Goal: Task Accomplishment & Management: Manage account settings

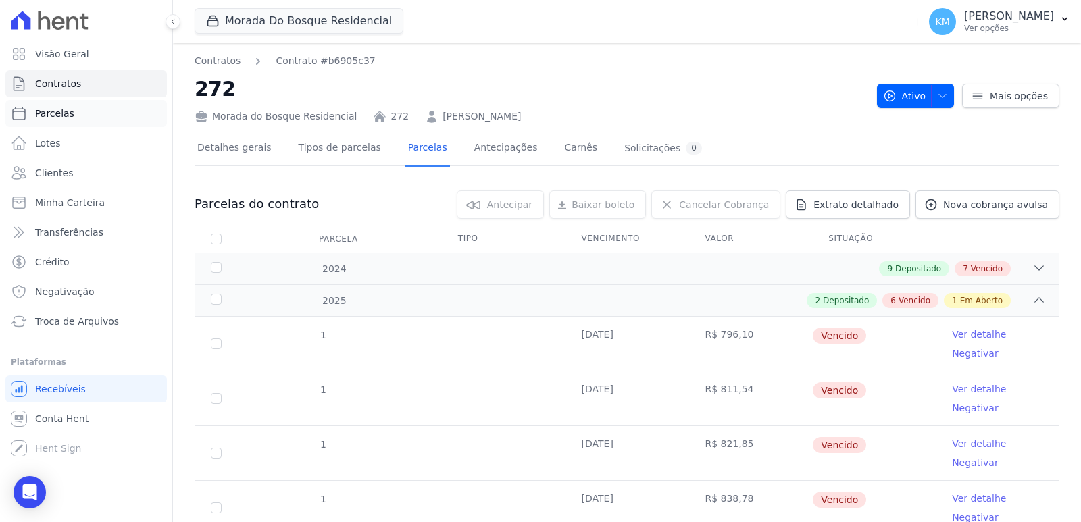
click at [78, 113] on link "Parcelas" at bounding box center [85, 113] width 161 height 27
select select
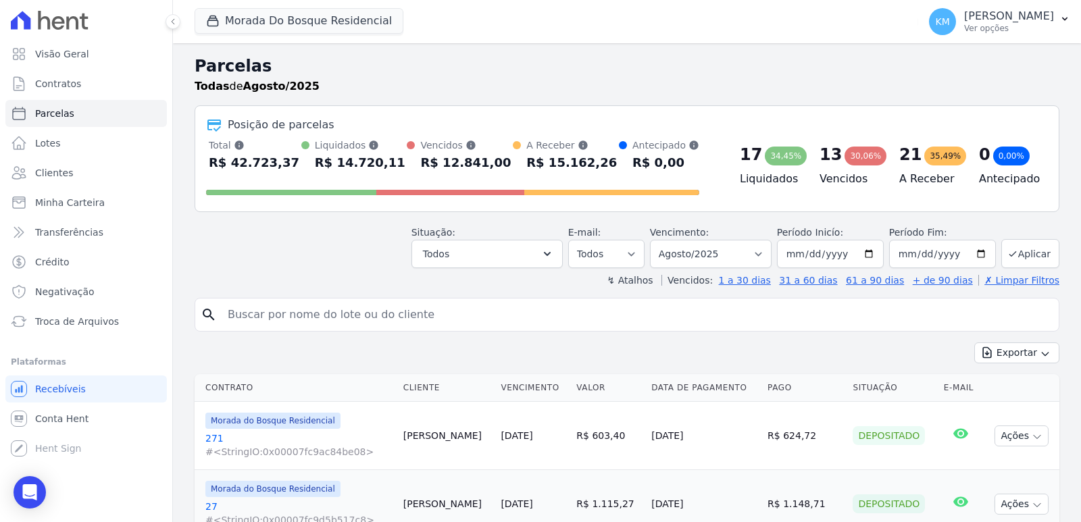
click at [272, 326] on input "search" at bounding box center [637, 314] width 834 height 27
type input "AUGUIS"
click at [69, 77] on span "Contratos" at bounding box center [58, 84] width 46 height 14
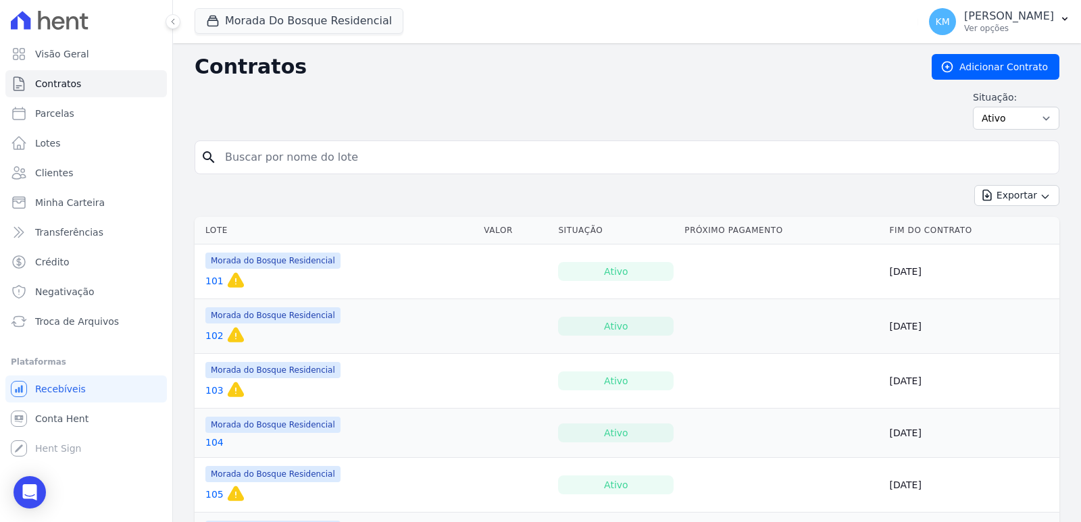
click at [264, 155] on input "search" at bounding box center [635, 157] width 836 height 27
type input "61"
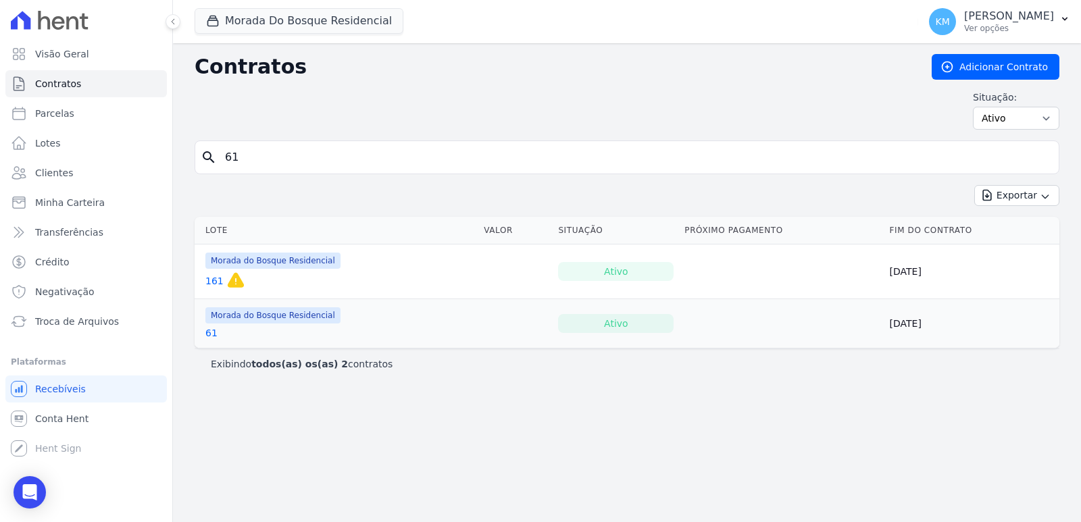
click at [205, 330] on link "61" at bounding box center [211, 333] width 12 height 14
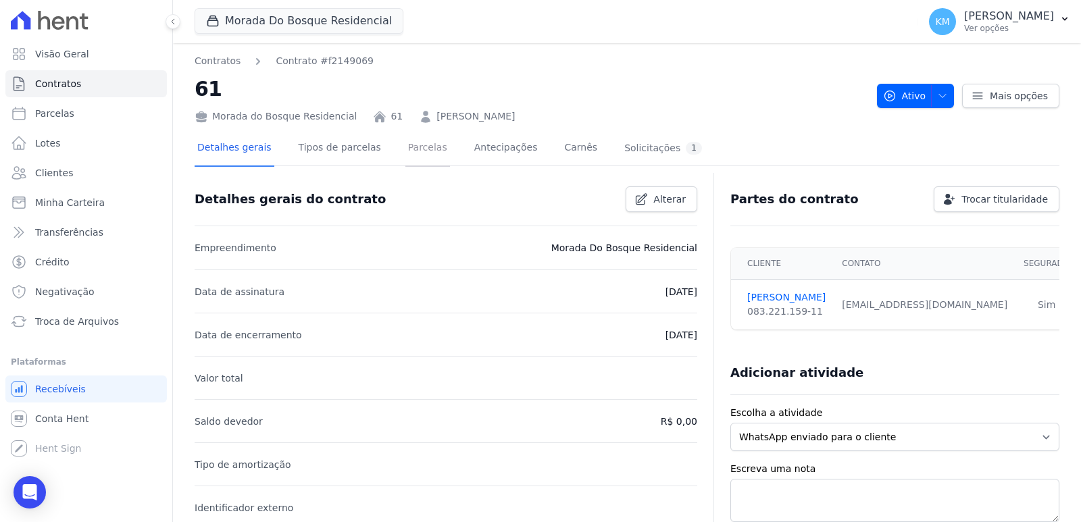
click at [408, 151] on link "Parcelas" at bounding box center [427, 149] width 45 height 36
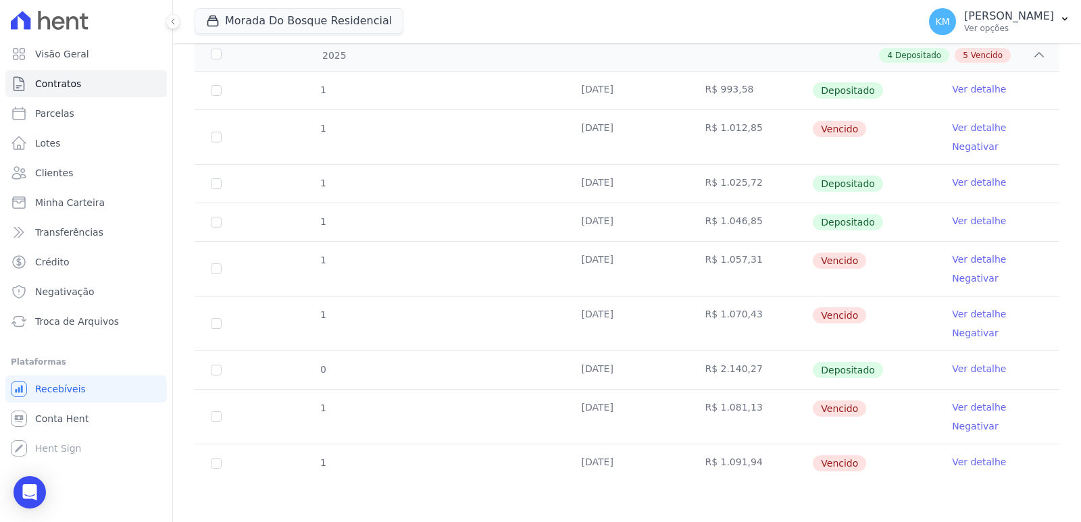
scroll to position [246, 0]
click at [972, 367] on link "Ver detalhe" at bounding box center [979, 368] width 54 height 14
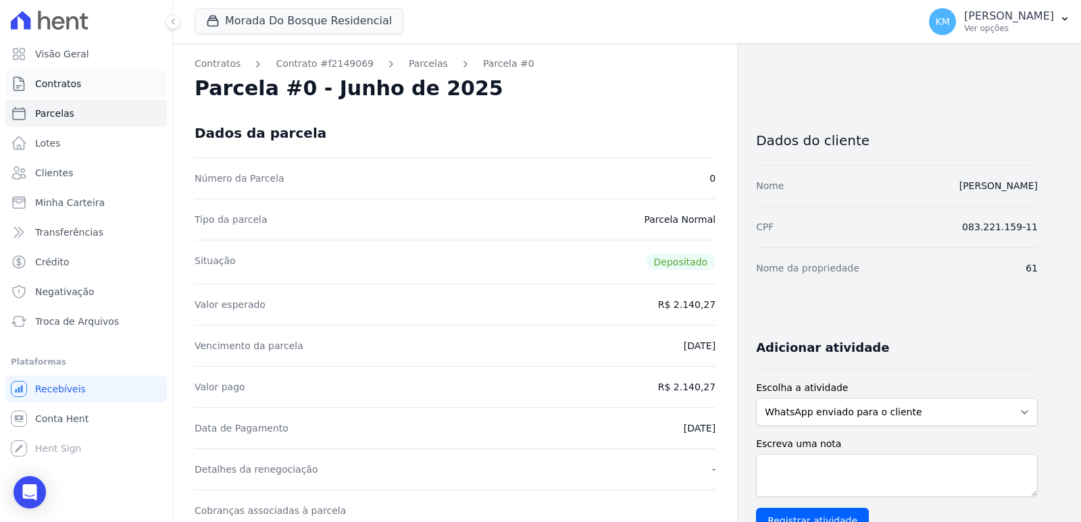
click at [45, 85] on span "Contratos" at bounding box center [58, 84] width 46 height 14
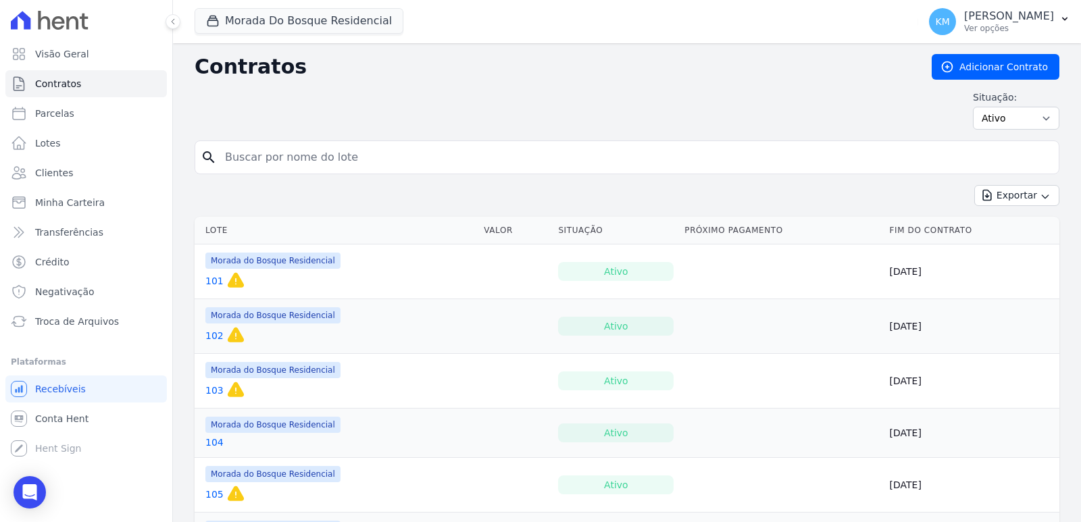
click at [263, 158] on input "search" at bounding box center [635, 157] width 836 height 27
type input "244"
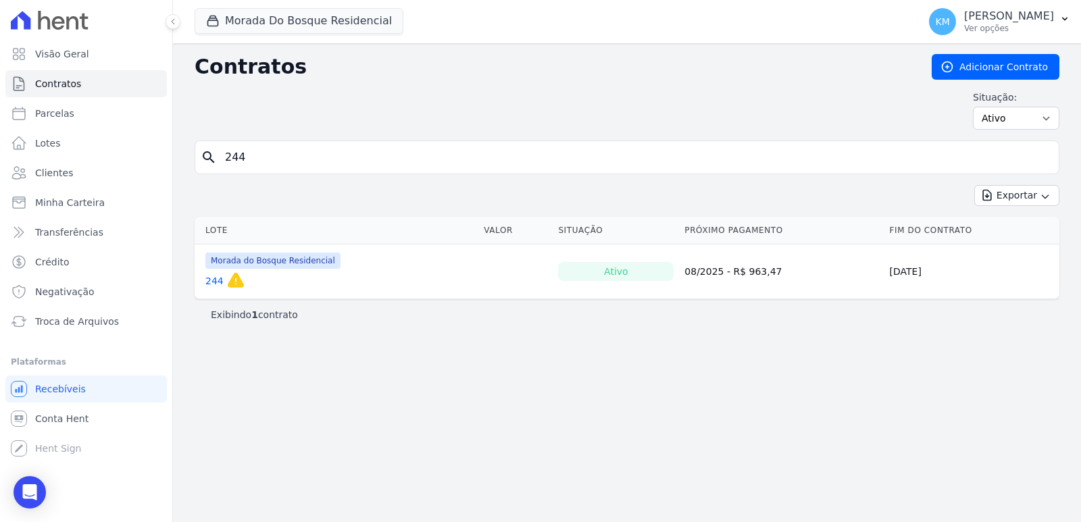
click at [213, 284] on link "244" at bounding box center [214, 281] width 18 height 14
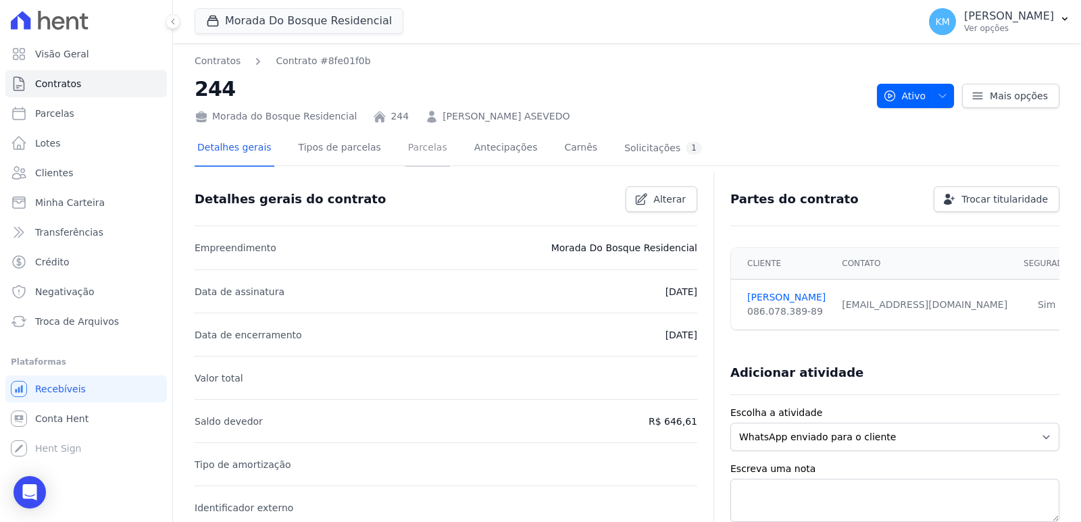
click at [405, 145] on link "Parcelas" at bounding box center [427, 149] width 45 height 36
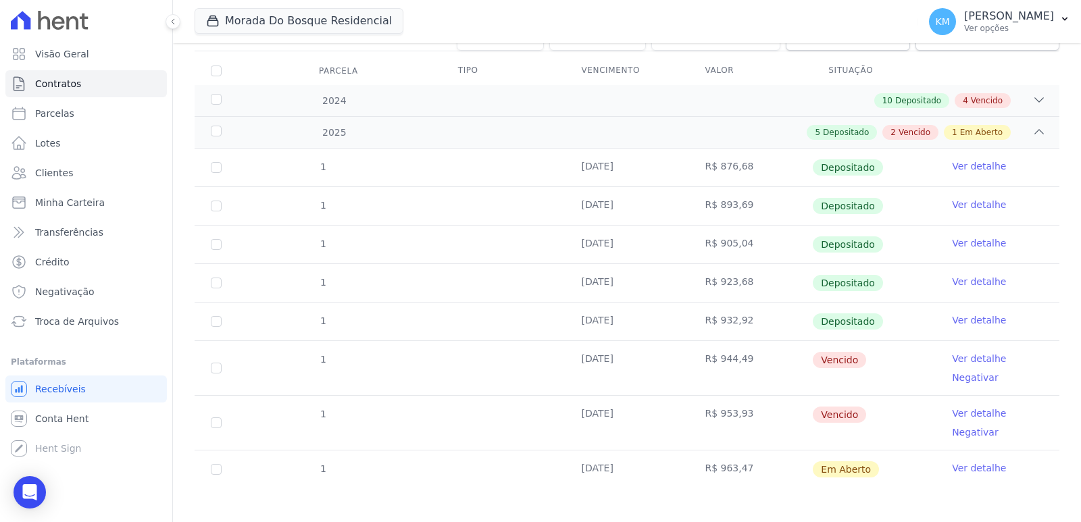
scroll to position [175, 0]
